Goal: Information Seeking & Learning: Check status

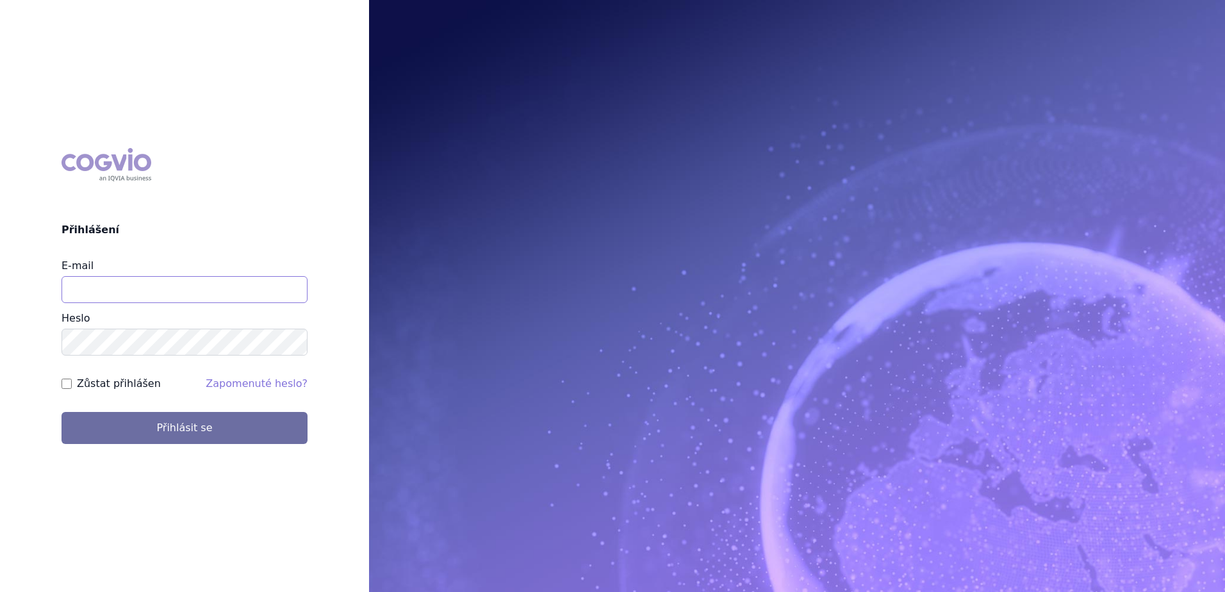
click at [142, 298] on input "E-mail" at bounding box center [185, 289] width 246 height 27
type input "stepan.uherek@novartis.com"
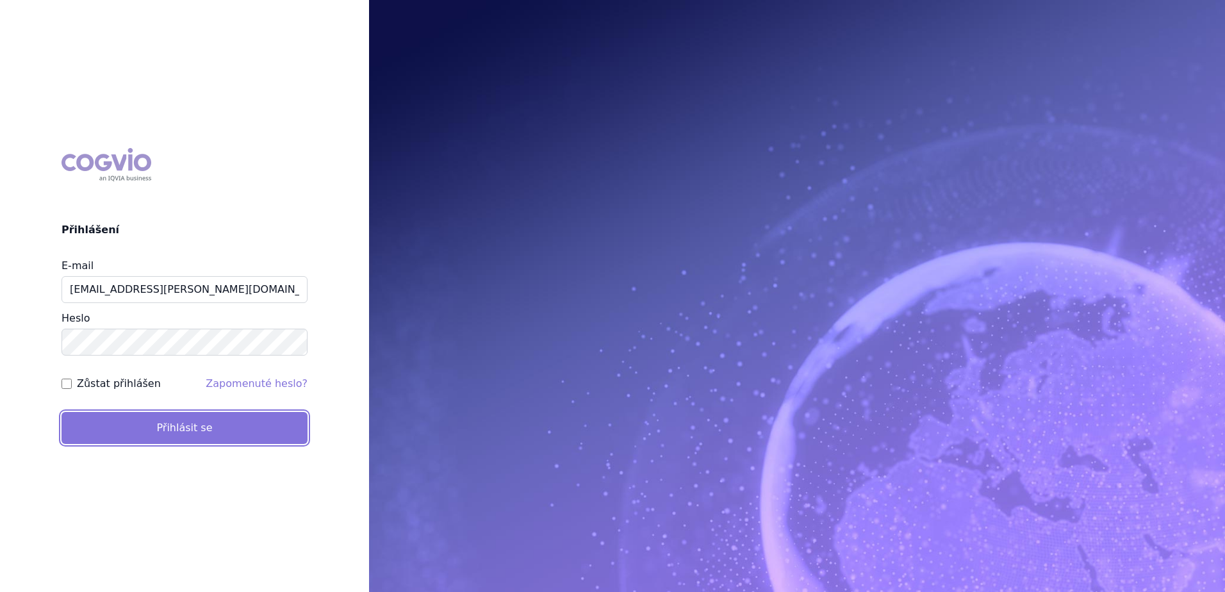
click at [160, 433] on button "Přihlásit se" at bounding box center [185, 428] width 246 height 32
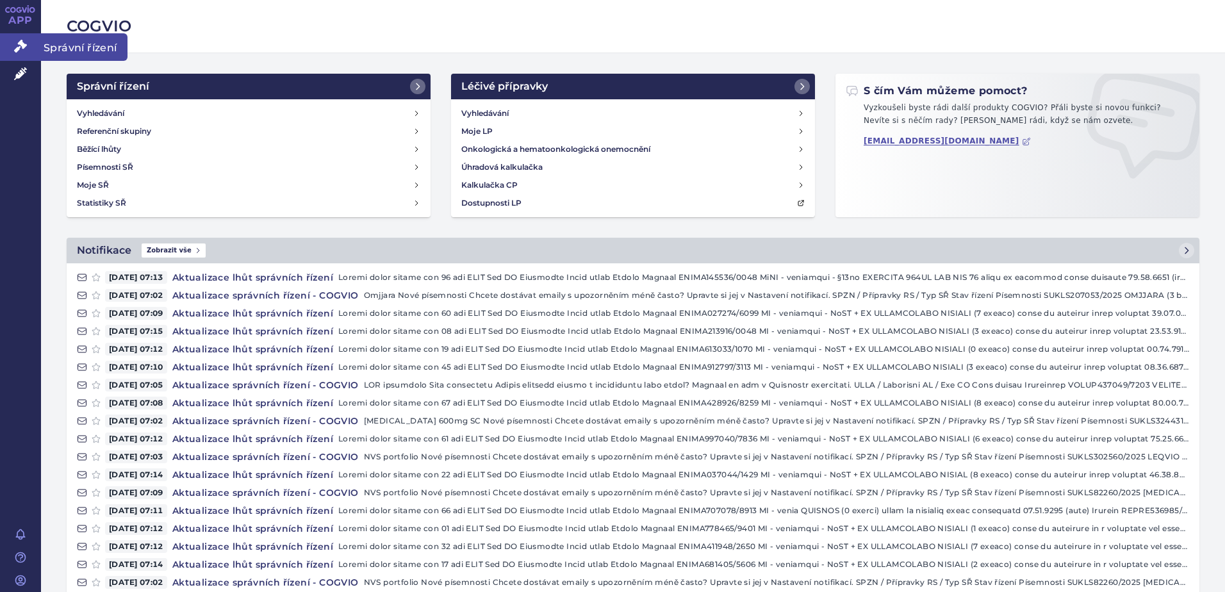
click at [24, 47] on icon at bounding box center [20, 46] width 13 height 13
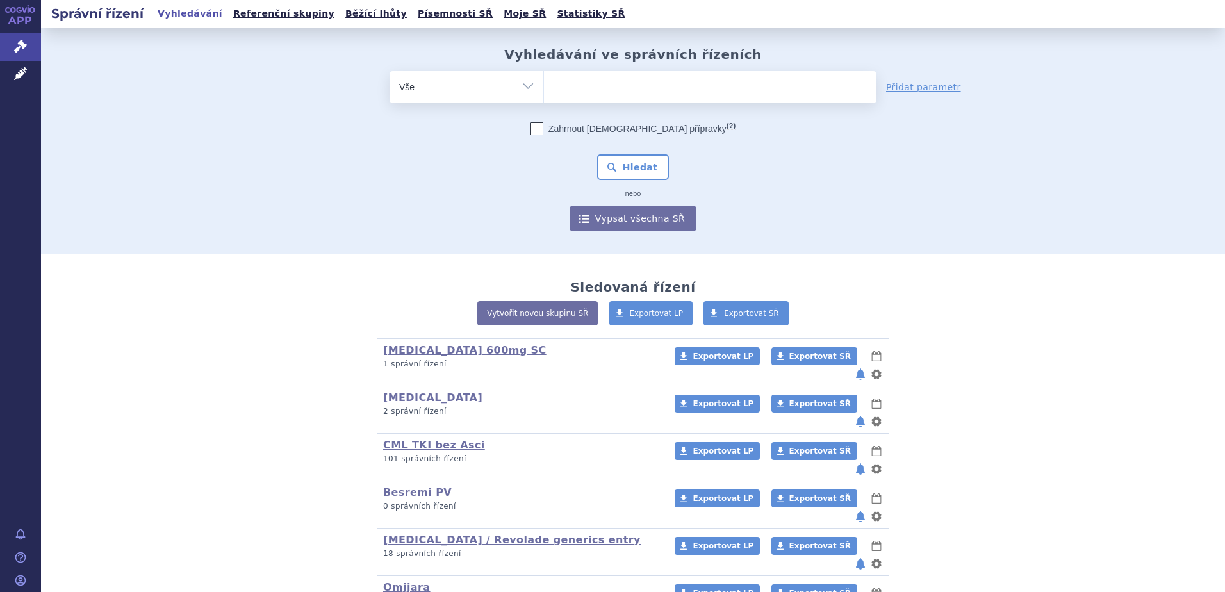
click at [568, 89] on ul at bounding box center [710, 84] width 333 height 27
click at [544, 89] on select at bounding box center [543, 86] width 1 height 32
paste input "SUKLS231427/2025"
type input "SUKLS231427/2025"
select select "SUKLS231427/2025"
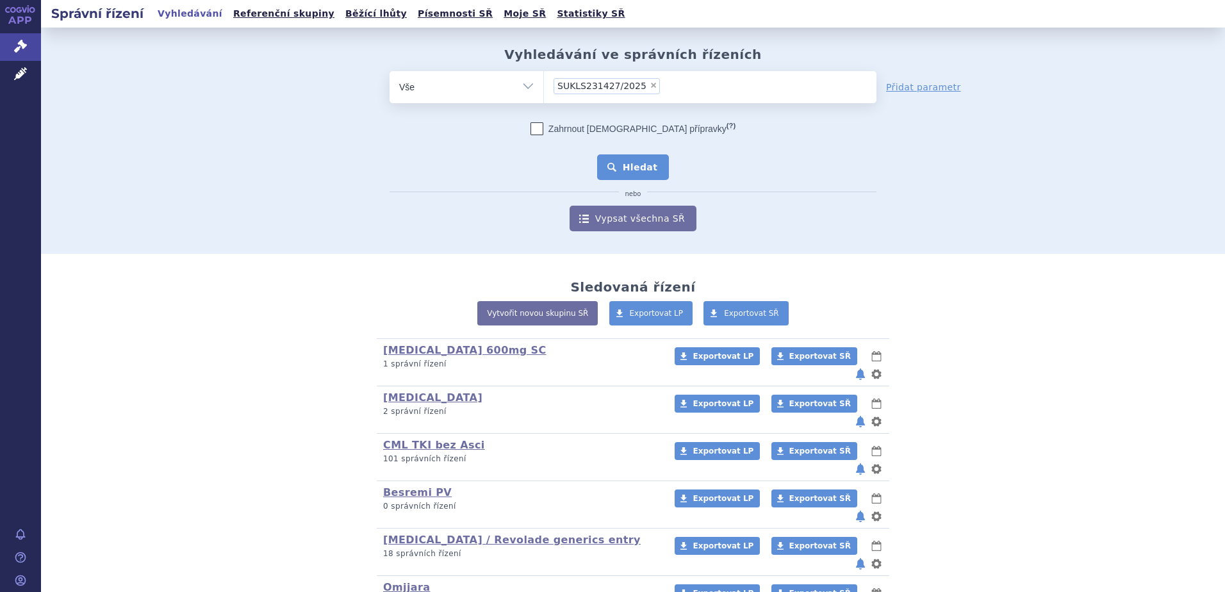
click at [621, 154] on button "Hledat" at bounding box center [633, 167] width 72 height 26
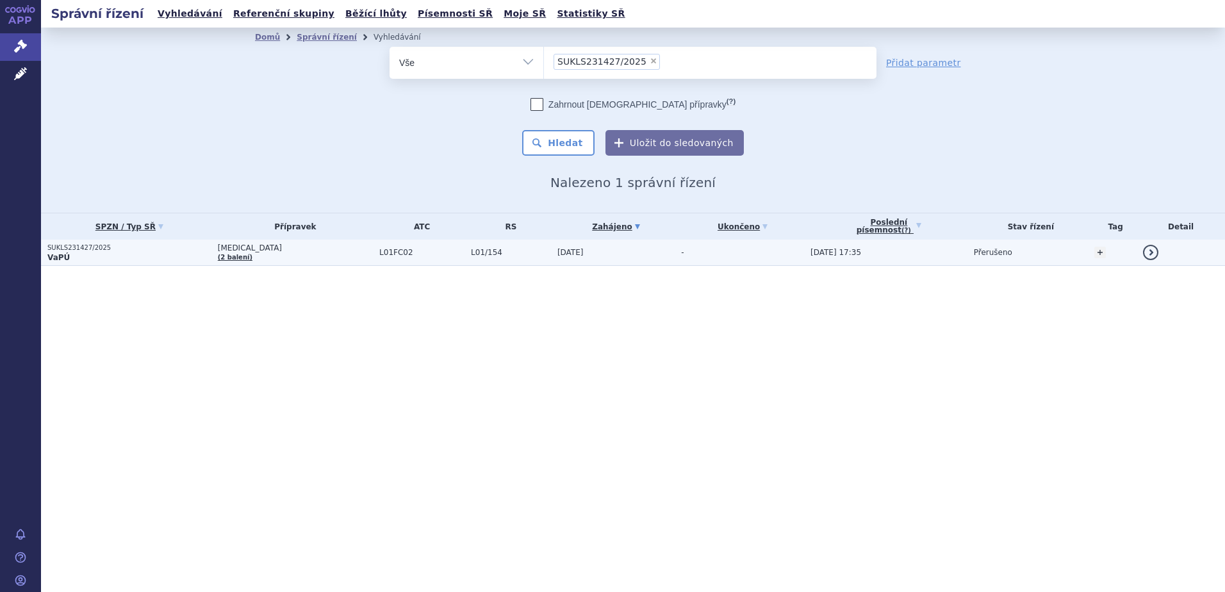
click at [597, 251] on td "13.06.2025" at bounding box center [613, 253] width 124 height 26
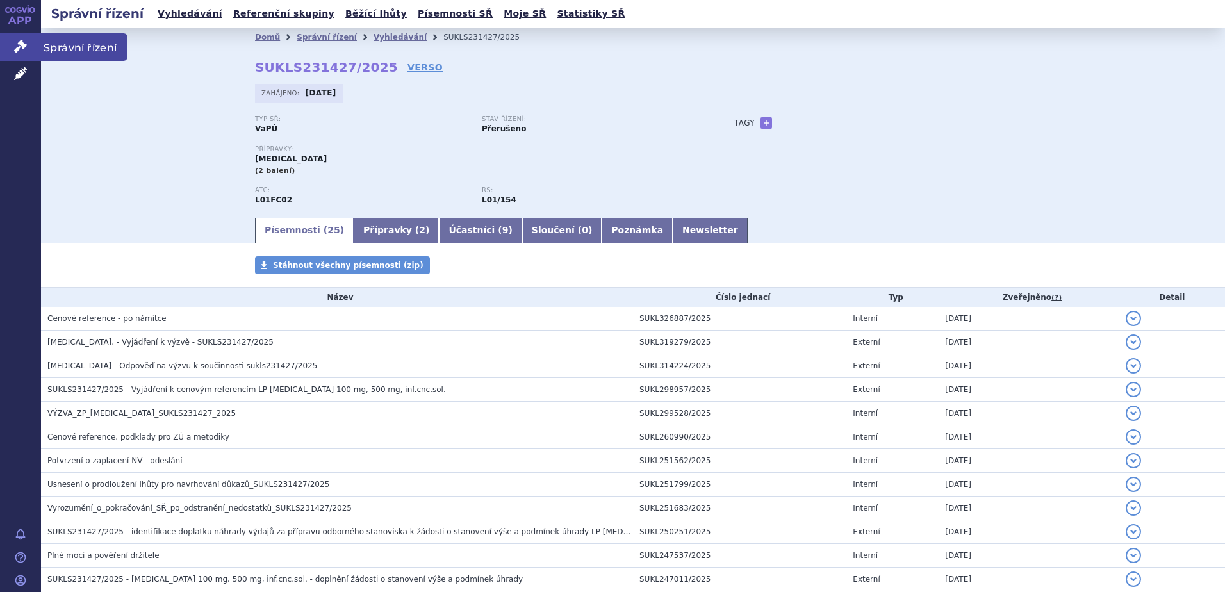
click at [26, 41] on icon at bounding box center [20, 46] width 13 height 13
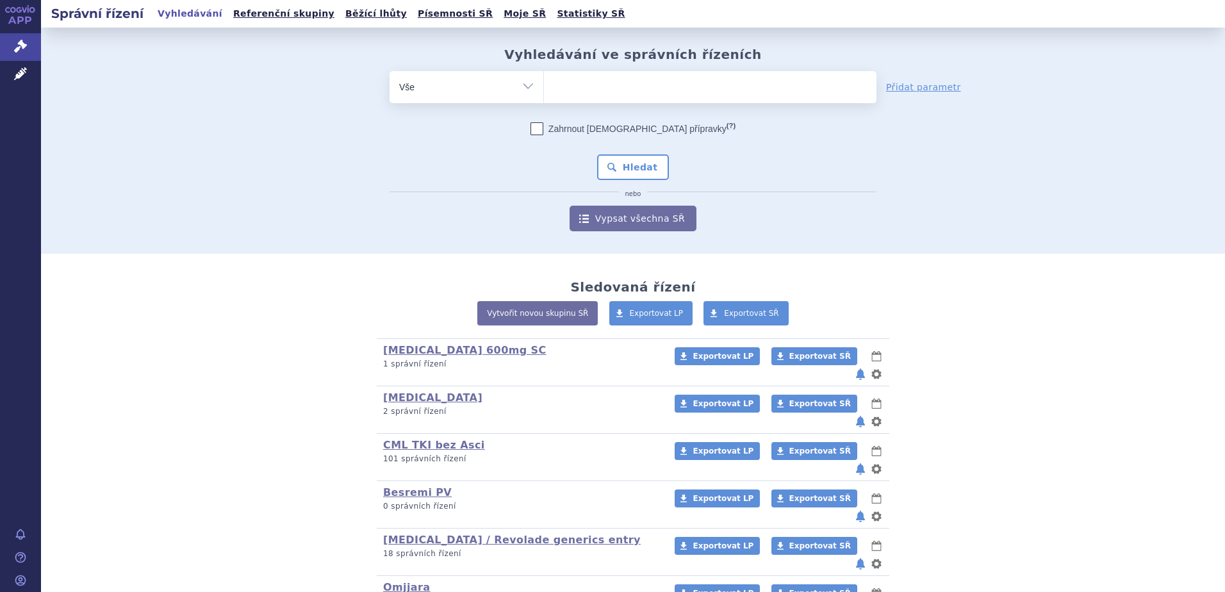
click at [661, 94] on ul at bounding box center [710, 84] width 333 height 27
click at [544, 94] on select at bounding box center [543, 86] width 1 height 32
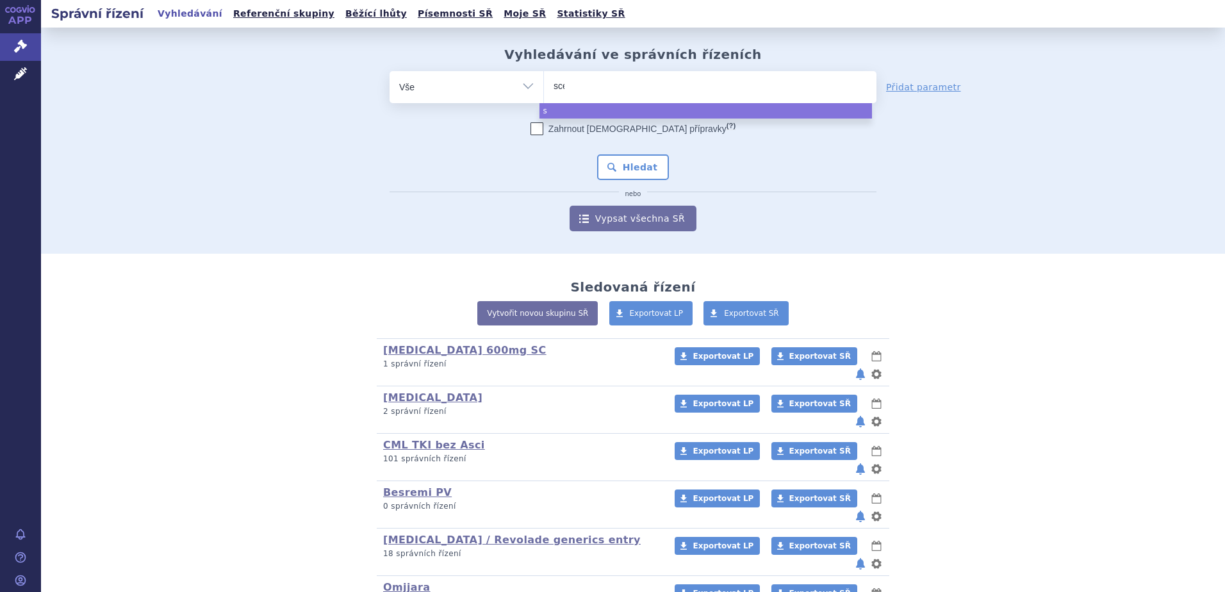
type input "scem"
type input "scemv"
type input "scemb"
type input "scemblix"
select select "scemblix"
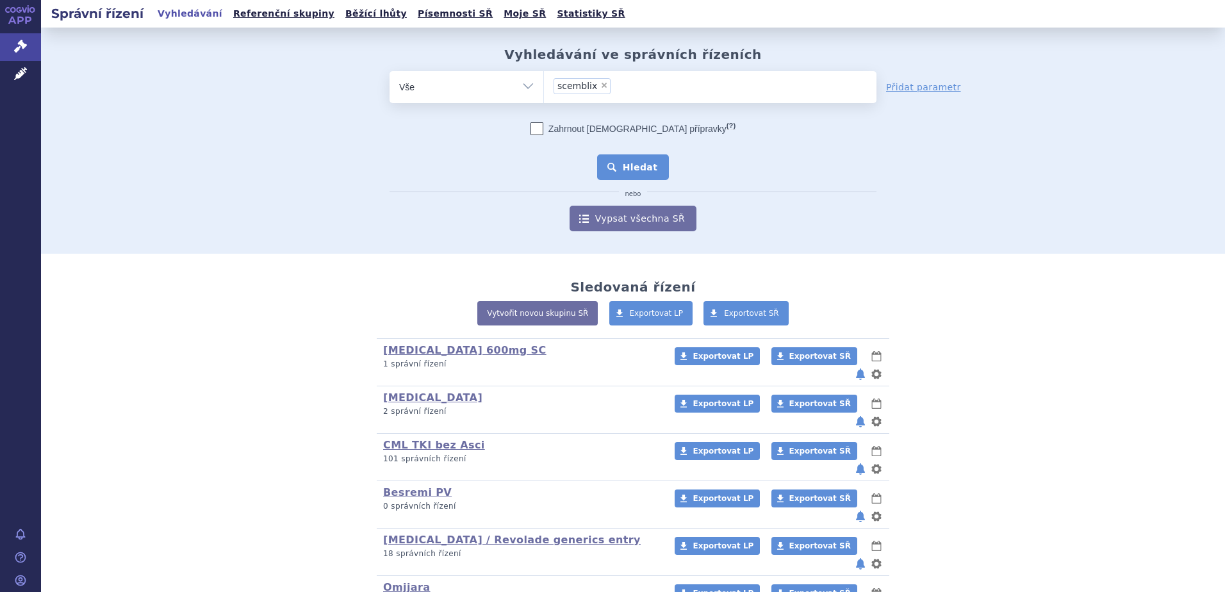
click at [632, 167] on button "Hledat" at bounding box center [633, 167] width 72 height 26
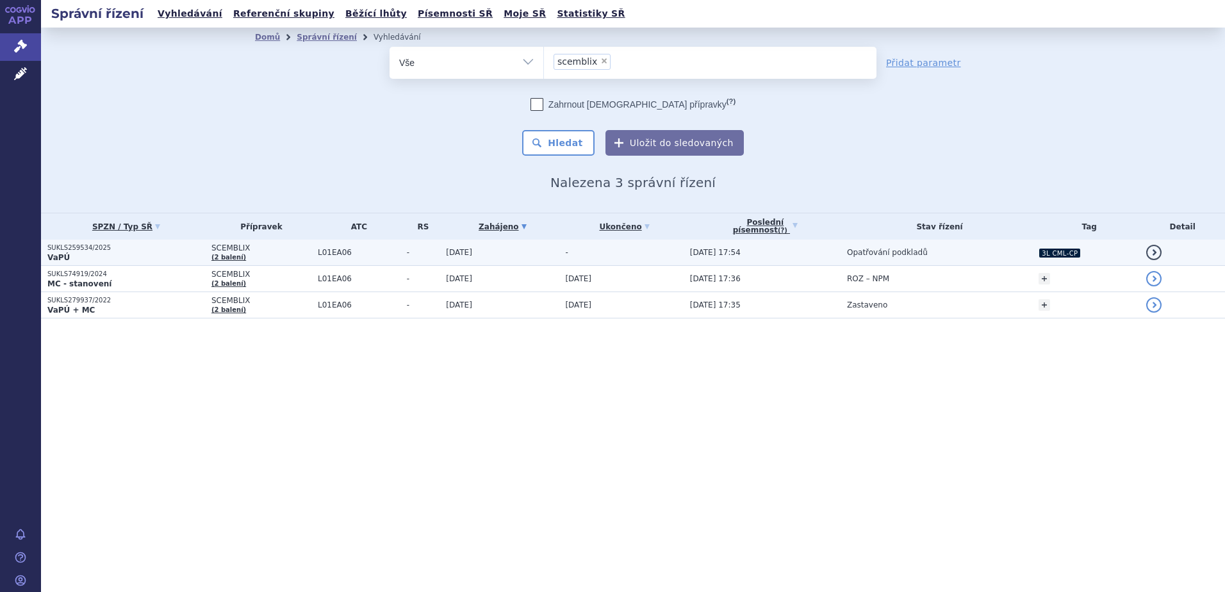
click at [632, 250] on td "-" at bounding box center [621, 253] width 124 height 26
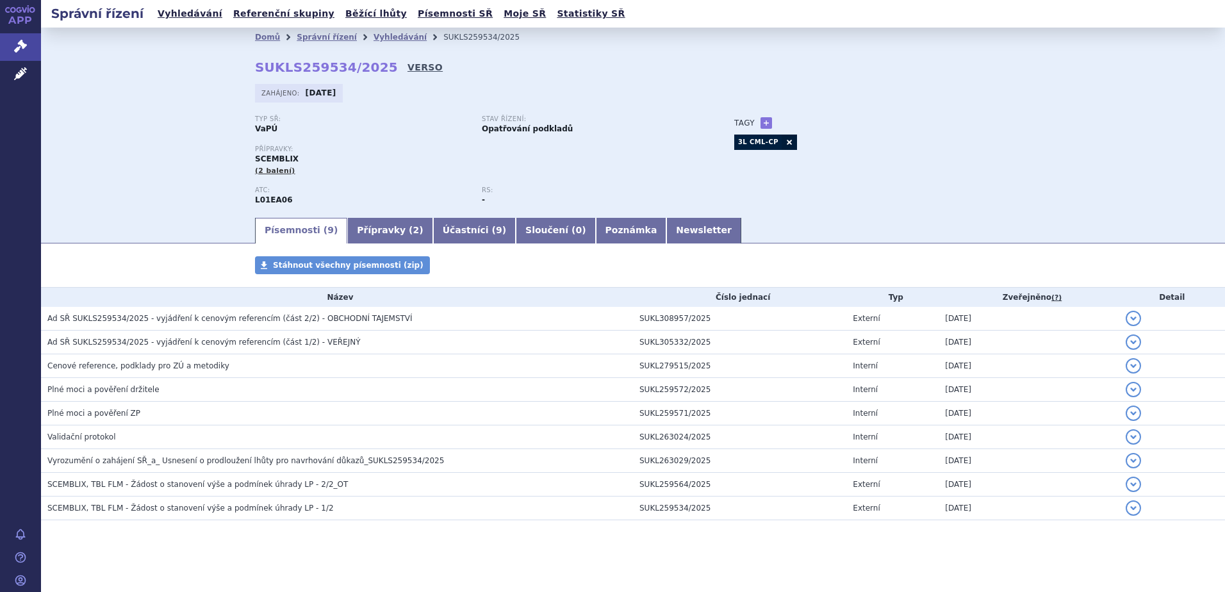
click at [408, 65] on link "VERSO" at bounding box center [425, 67] width 35 height 13
